Goal: Use online tool/utility: Utilize a website feature to perform a specific function

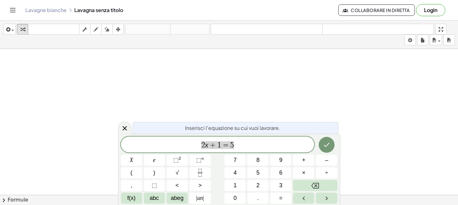
scroll to position [63, 0]
click at [265, 101] on div at bounding box center [229, 156] width 458 height 343
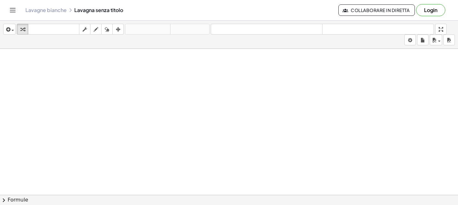
drag, startPoint x: 166, startPoint y: 73, endPoint x: 355, endPoint y: 54, distance: 190.4
click at [355, 54] on div at bounding box center [229, 156] width 458 height 343
click at [97, 29] on icon "button" at bounding box center [96, 30] width 4 height 8
click at [136, 85] on div at bounding box center [229, 156] width 458 height 343
drag, startPoint x: 158, startPoint y: 85, endPoint x: 205, endPoint y: 85, distance: 47.6
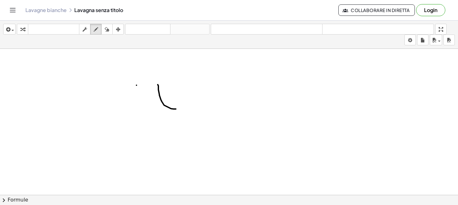
click at [205, 85] on div at bounding box center [229, 156] width 458 height 343
click at [36, 40] on div "inserire selezionane uno: Espressione matematica Funzione Testo Video di Youtub…" at bounding box center [229, 35] width 458 height 28
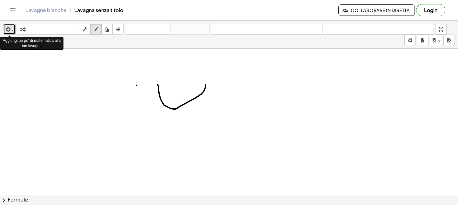
click at [11, 29] on span "button" at bounding box center [10, 30] width 1 height 4
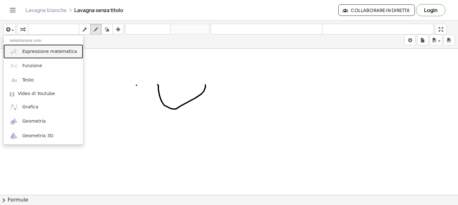
click at [48, 49] on font "Espressione matematica" at bounding box center [49, 51] width 55 height 5
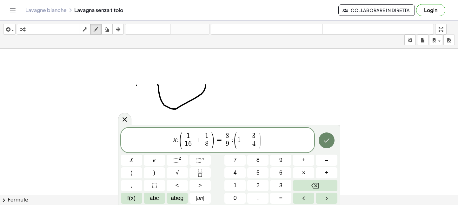
click at [331, 139] on button "Fatto" at bounding box center [326, 141] width 16 height 16
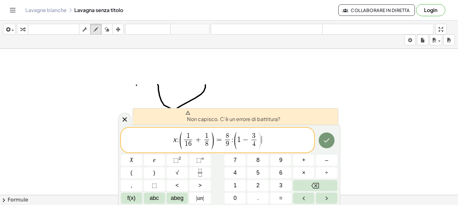
click at [269, 138] on span "x : ( 1 1 6 ​ + 1 8 ​ ) = 8 9 ​ : ( 1 − 3 4 ​ ) ​" at bounding box center [217, 141] width 193 height 18
click at [193, 114] on span at bounding box center [232, 112] width 95 height 5
click at [328, 144] on icon "Fatto" at bounding box center [327, 141] width 8 height 8
click at [192, 111] on span at bounding box center [232, 112] width 95 height 5
drag, startPoint x: 187, startPoint y: 115, endPoint x: 270, endPoint y: 93, distance: 85.5
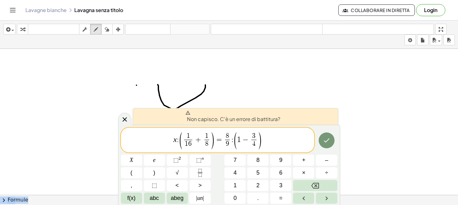
click at [270, 93] on body "Attività matematiche comprensibili Per iniziare Banca delle attività Lavoro ass…" at bounding box center [229, 102] width 458 height 205
drag, startPoint x: 277, startPoint y: 145, endPoint x: 249, endPoint y: 145, distance: 27.9
click at [275, 145] on span "x : ( 1 1 6 ​ + 1 8 ​ ) = 8 9 ​ : ( 1 − 3 4 ​ ) ​" at bounding box center [217, 141] width 193 height 18
drag, startPoint x: 231, startPoint y: 141, endPoint x: 237, endPoint y: 138, distance: 6.5
click at [232, 141] on span ":" at bounding box center [232, 140] width 2 height 8
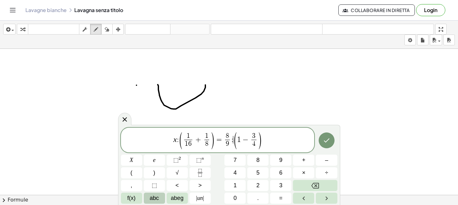
click at [156, 198] on font "abc" at bounding box center [154, 198] width 9 height 6
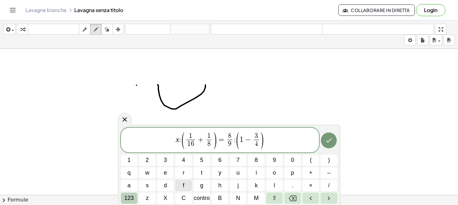
click at [126, 197] on font "123" at bounding box center [129, 198] width 10 height 6
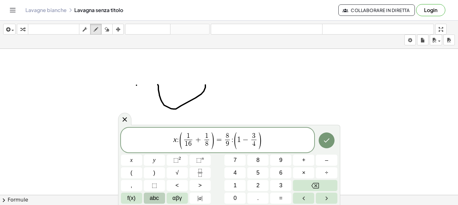
click at [153, 197] on span "abc" at bounding box center [154, 198] width 9 height 9
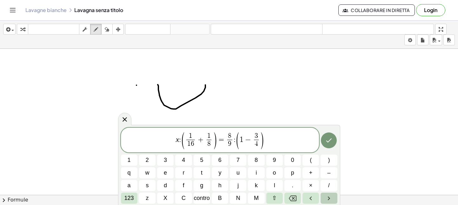
click at [327, 195] on icon "Freccia destra" at bounding box center [329, 199] width 8 height 8
click at [131, 197] on font "123" at bounding box center [129, 198] width 10 height 6
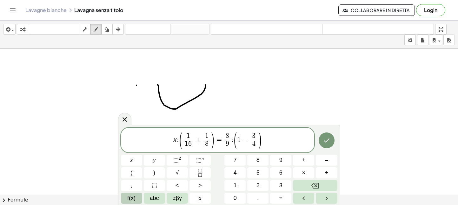
click at [130, 197] on span "f(x)" at bounding box center [131, 198] width 8 height 9
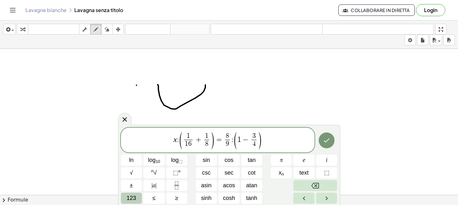
click at [132, 198] on span "123" at bounding box center [132, 198] width 10 height 9
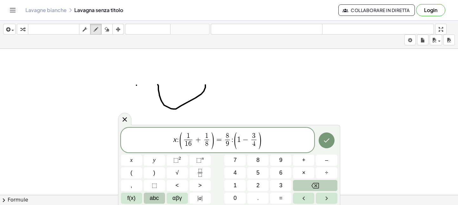
click at [152, 195] on span "abc" at bounding box center [154, 198] width 9 height 9
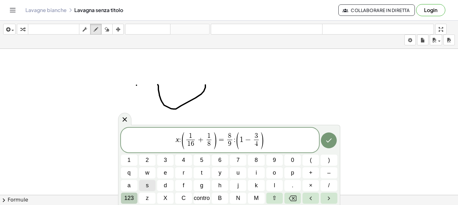
click at [128, 195] on font "123" at bounding box center [129, 198] width 10 height 6
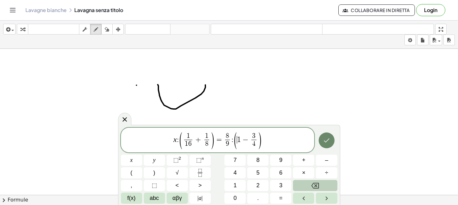
click at [329, 145] on button "Fatto" at bounding box center [326, 141] width 16 height 16
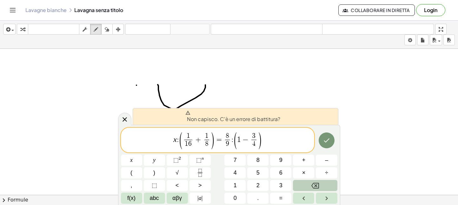
click at [268, 116] on font "Non capisco. C'è un errore di battitura?" at bounding box center [233, 119] width 93 height 7
drag, startPoint x: 171, startPoint y: 117, endPoint x: 154, endPoint y: 124, distance: 18.2
click at [171, 117] on div "Non capisco. C'è un errore di battitura?" at bounding box center [236, 116] width 206 height 17
click at [127, 118] on icon at bounding box center [124, 119] width 4 height 4
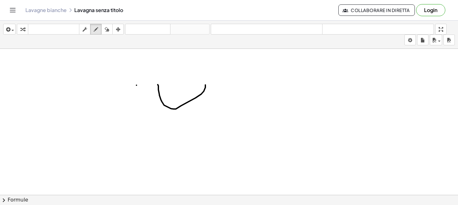
click at [176, 134] on div at bounding box center [229, 156] width 458 height 343
